Goal: Information Seeking & Learning: Check status

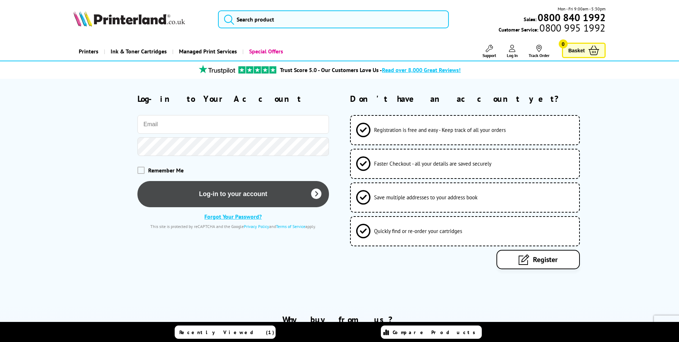
type input "[PERSON_NAME][EMAIL_ADDRESS][DOMAIN_NAME]"
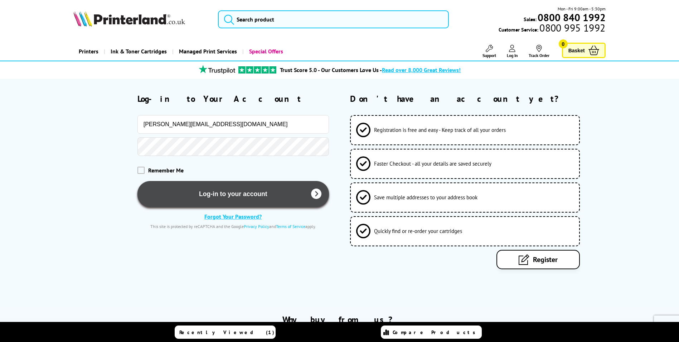
click at [236, 193] on button "Log-in to your account" at bounding box center [234, 194] width 192 height 26
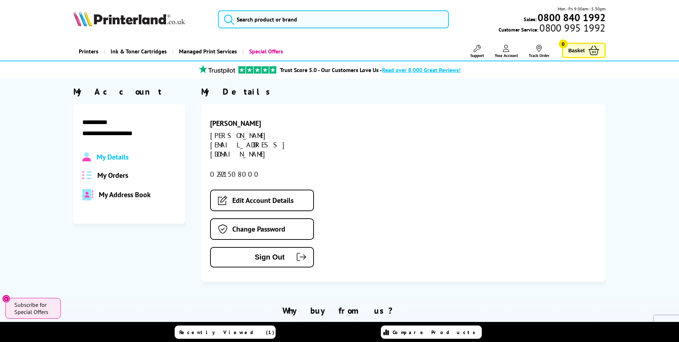
click at [118, 174] on span "My Orders" at bounding box center [112, 174] width 31 height 9
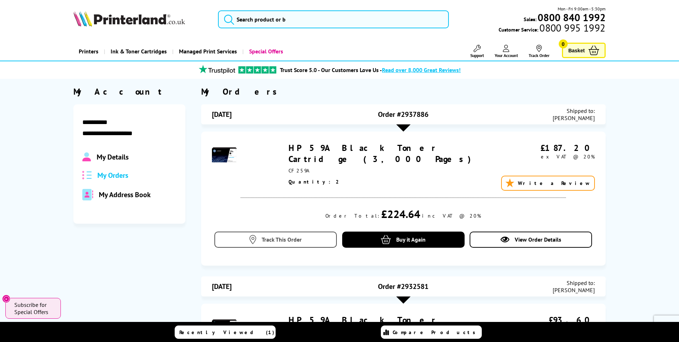
click at [285, 240] on span "Track This Order" at bounding box center [282, 239] width 40 height 7
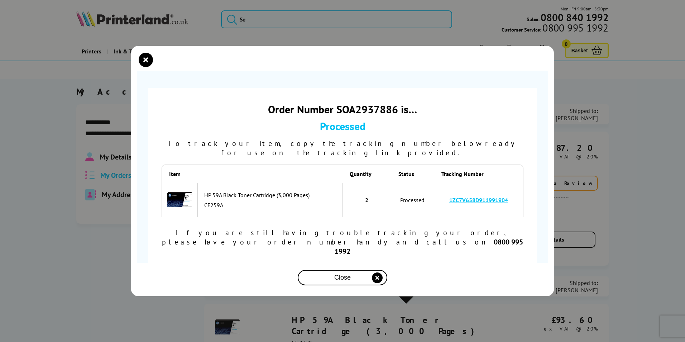
drag, startPoint x: 511, startPoint y: 207, endPoint x: 437, endPoint y: 206, distance: 73.8
click at [437, 206] on td "1ZC7V658D911991904" at bounding box center [478, 200] width 89 height 34
copy link "1ZC7V658D911991904"
click at [486, 203] on link "1ZC7V658D911991904" at bounding box center [478, 199] width 59 height 7
click at [379, 272] on icon "close modal" at bounding box center [377, 277] width 11 height 11
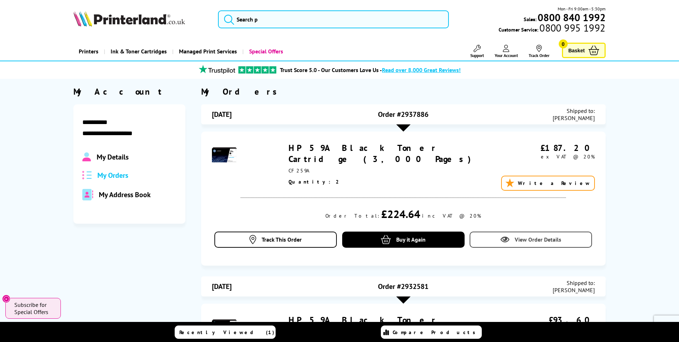
click at [547, 242] on span "View Order Details" at bounding box center [538, 239] width 47 height 7
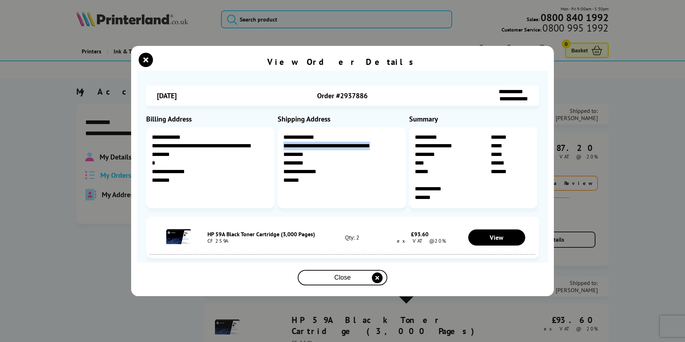
drag, startPoint x: 284, startPoint y: 145, endPoint x: 386, endPoint y: 145, distance: 102.1
click at [386, 145] on div "**********" at bounding box center [342, 167] width 128 height 81
copy div "**********"
click at [341, 278] on span "Close" at bounding box center [342, 278] width 16 height 8
